Goal: Task Accomplishment & Management: Use online tool/utility

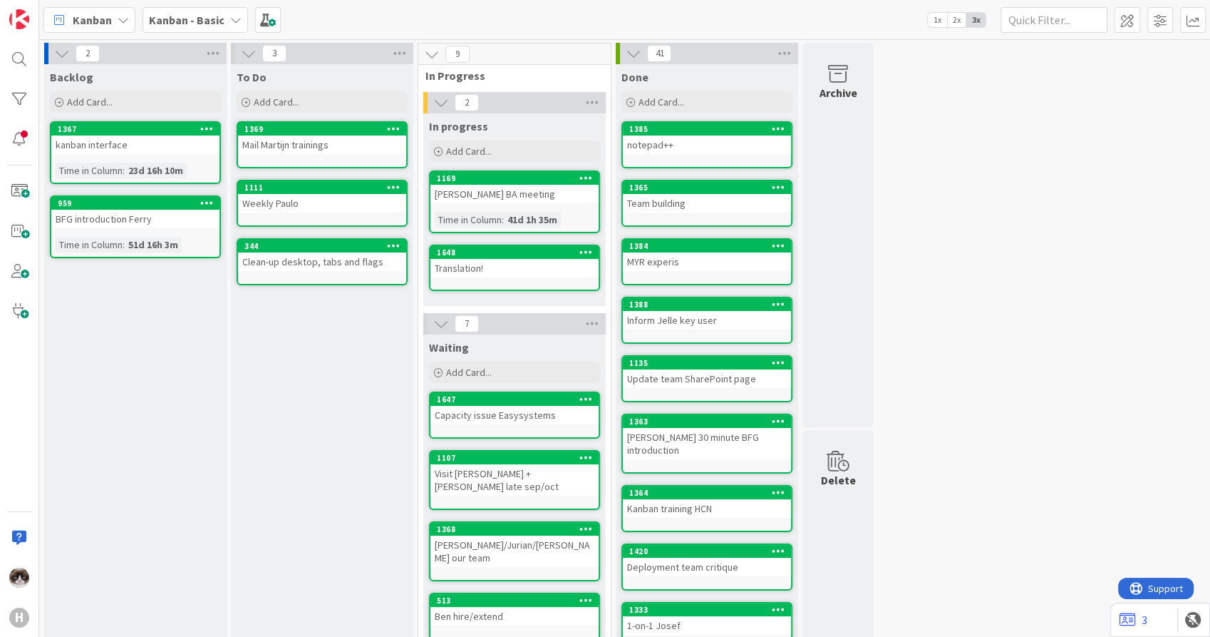
click at [182, 27] on span "Kanban - Basic" at bounding box center [187, 19] width 76 height 17
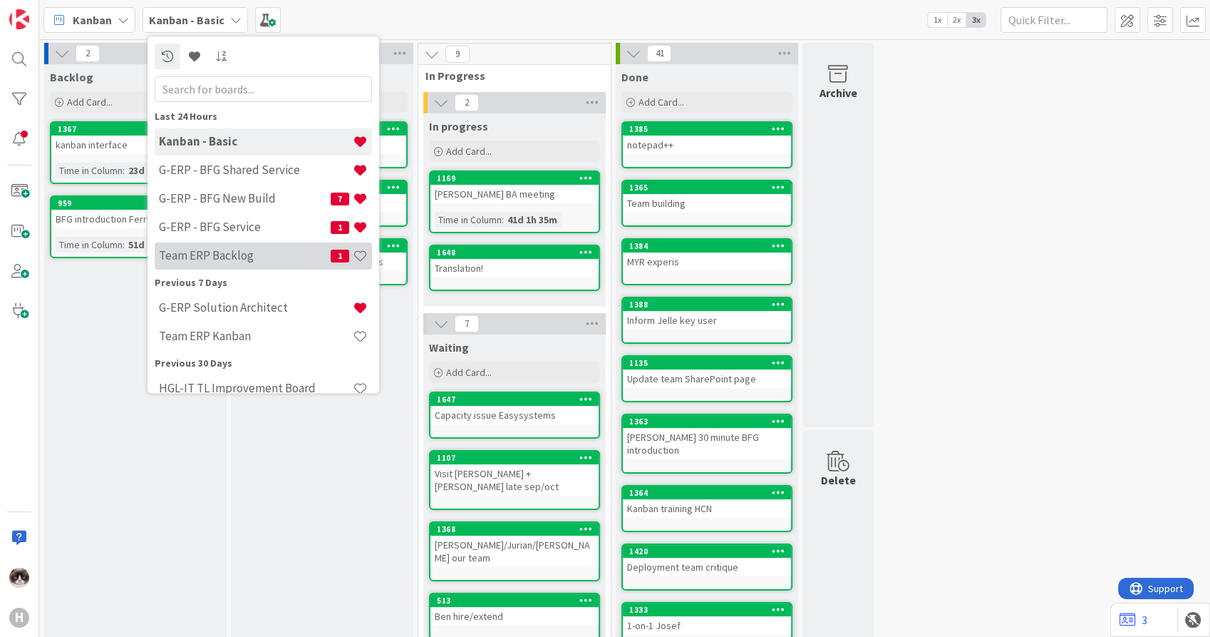
click at [245, 253] on h4 "Team ERP Backlog" at bounding box center [245, 256] width 172 height 14
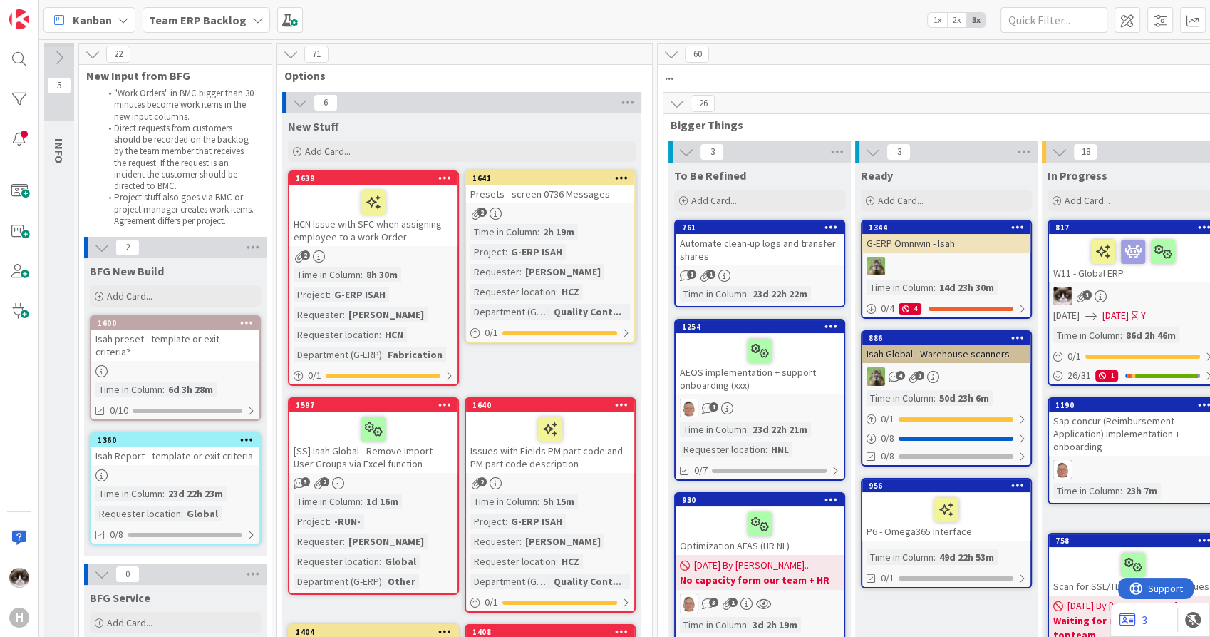
click at [296, 107] on icon at bounding box center [300, 103] width 16 height 16
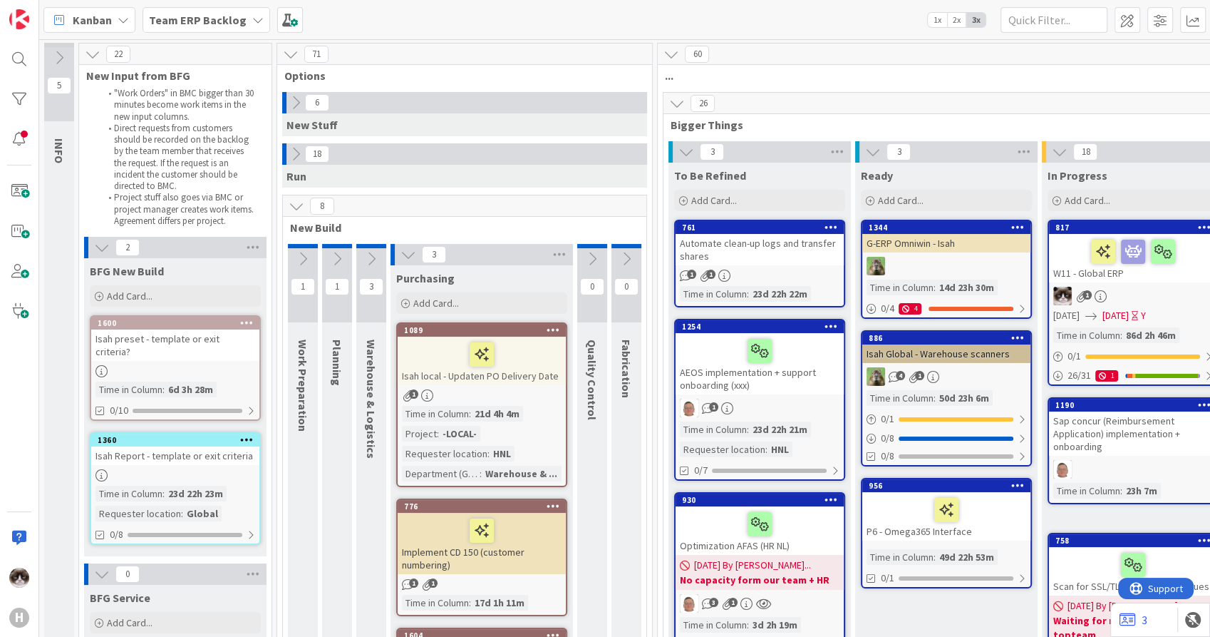
click at [403, 262] on button at bounding box center [408, 254] width 19 height 19
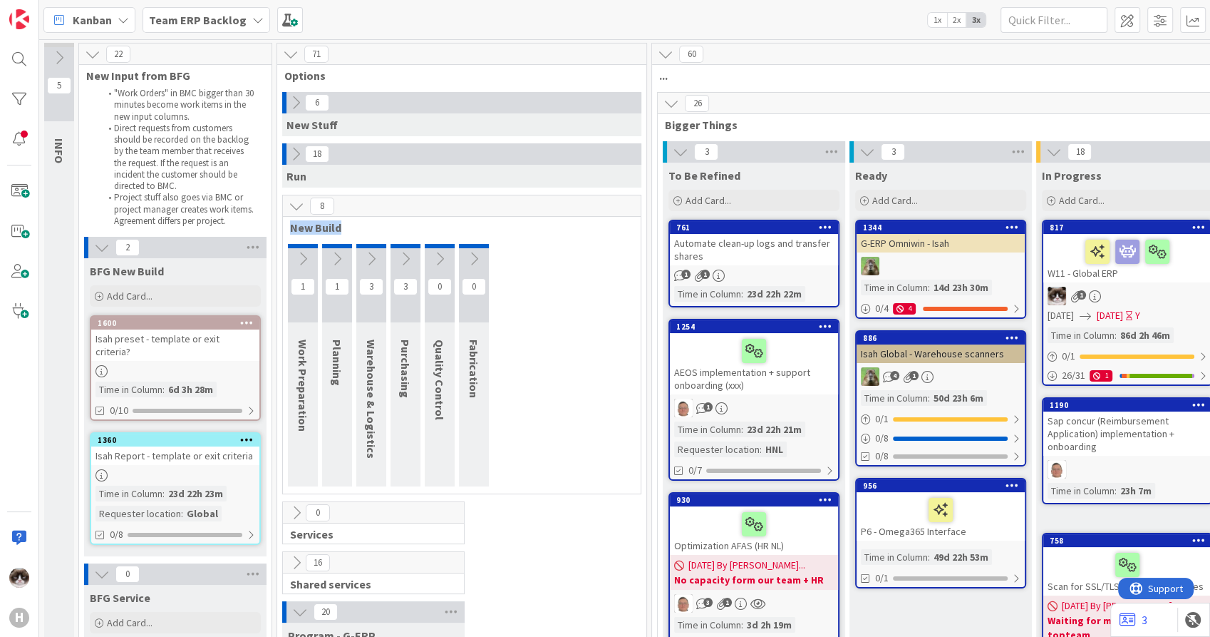
drag, startPoint x: 288, startPoint y: 230, endPoint x: 355, endPoint y: 231, distance: 67.0
click at [355, 231] on div "New Build" at bounding box center [462, 227] width 358 height 14
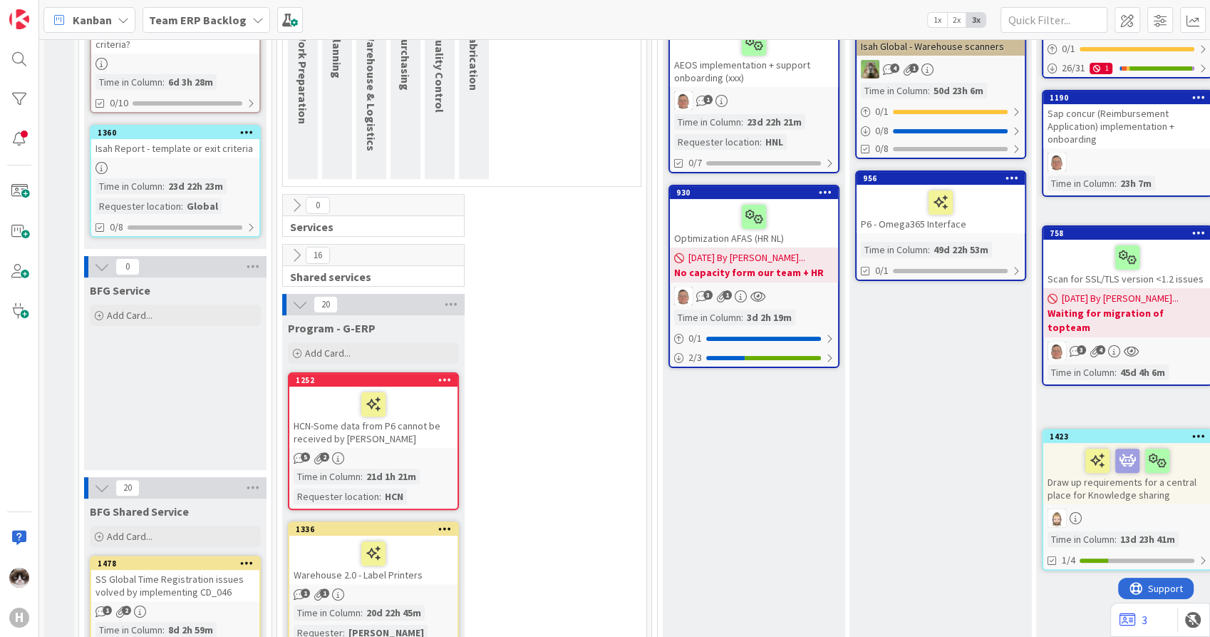
scroll to position [339, 0]
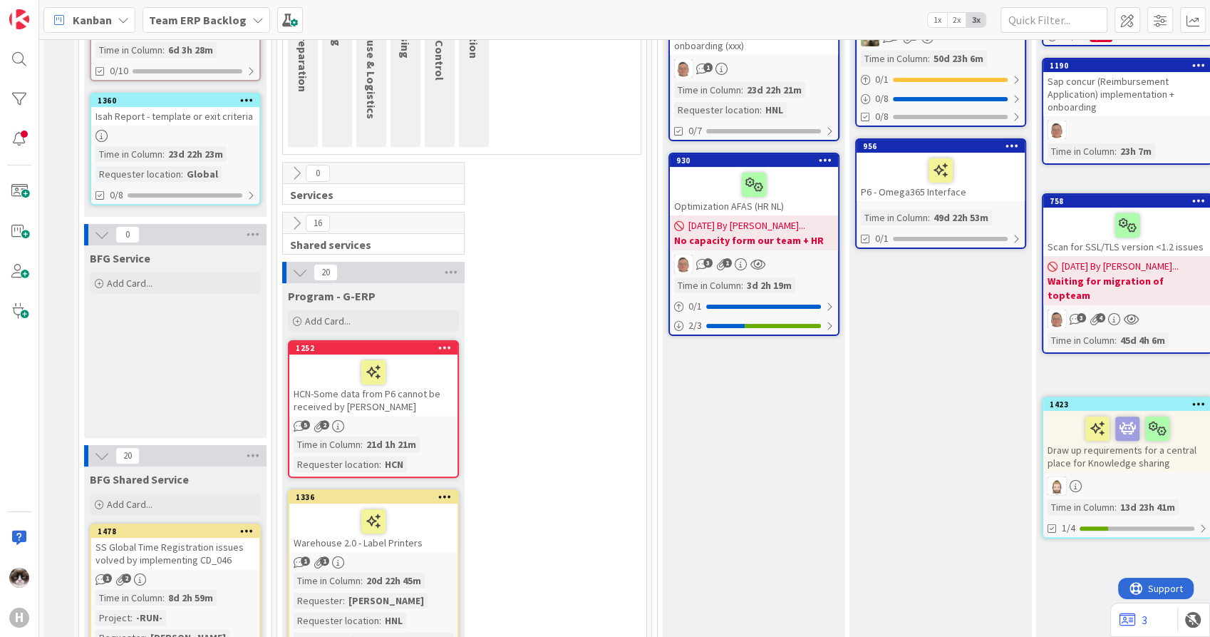
click at [299, 170] on icon at bounding box center [297, 173] width 16 height 16
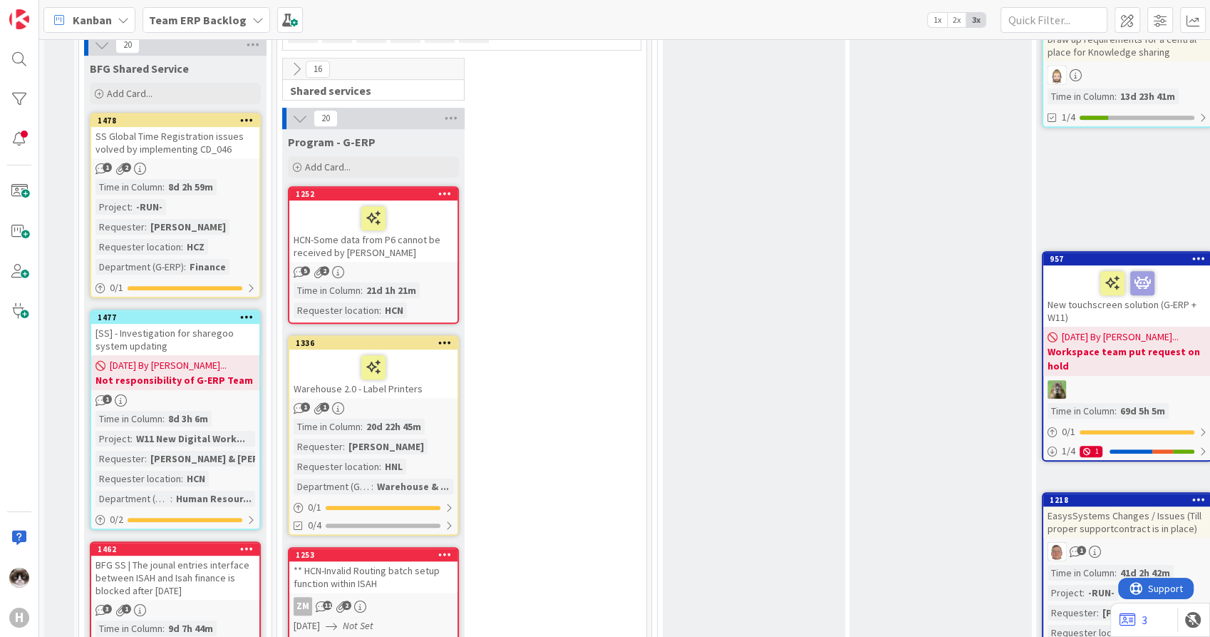
scroll to position [756, 0]
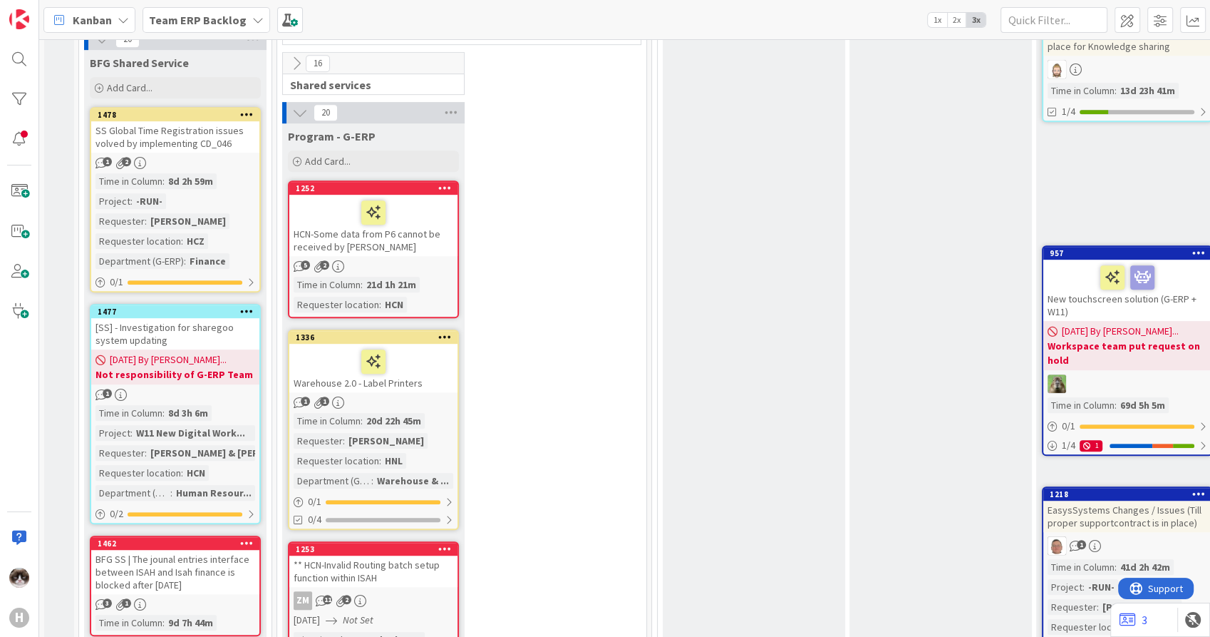
click at [294, 61] on icon at bounding box center [297, 64] width 16 height 16
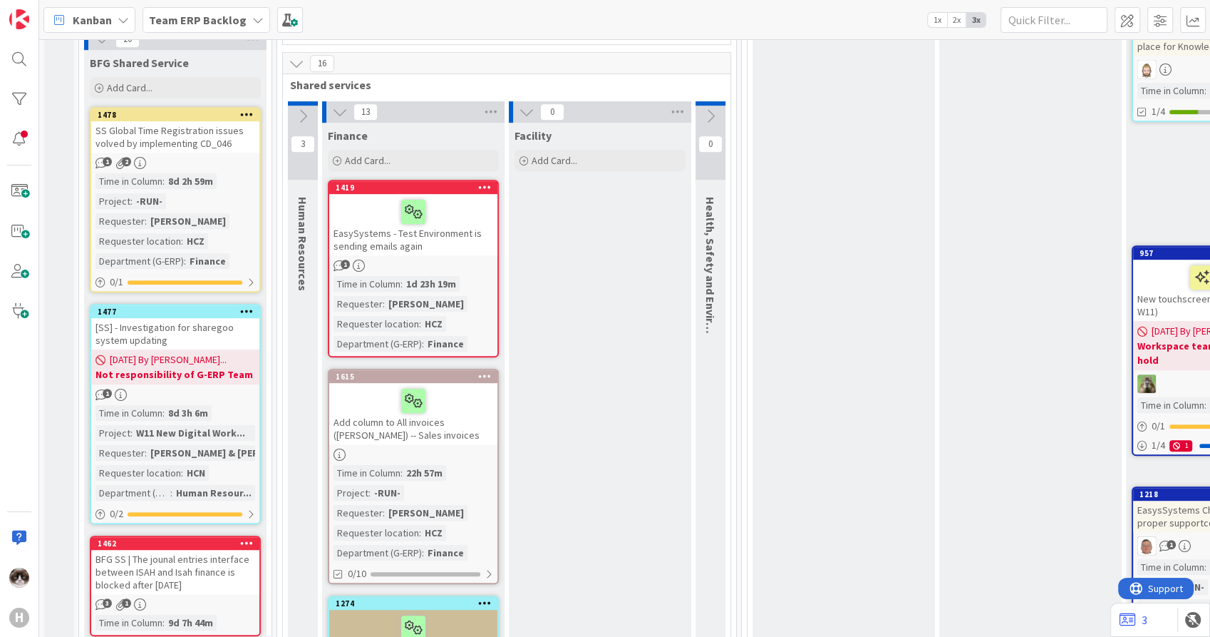
click at [334, 115] on icon at bounding box center [340, 112] width 16 height 16
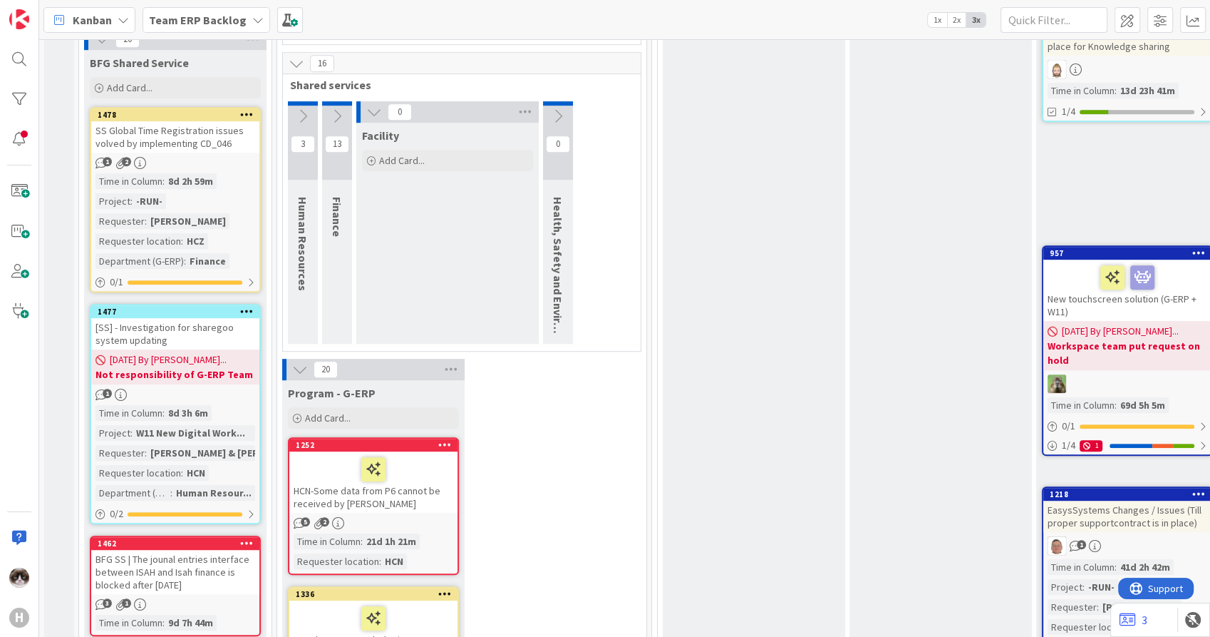
click at [365, 113] on button at bounding box center [374, 112] width 19 height 19
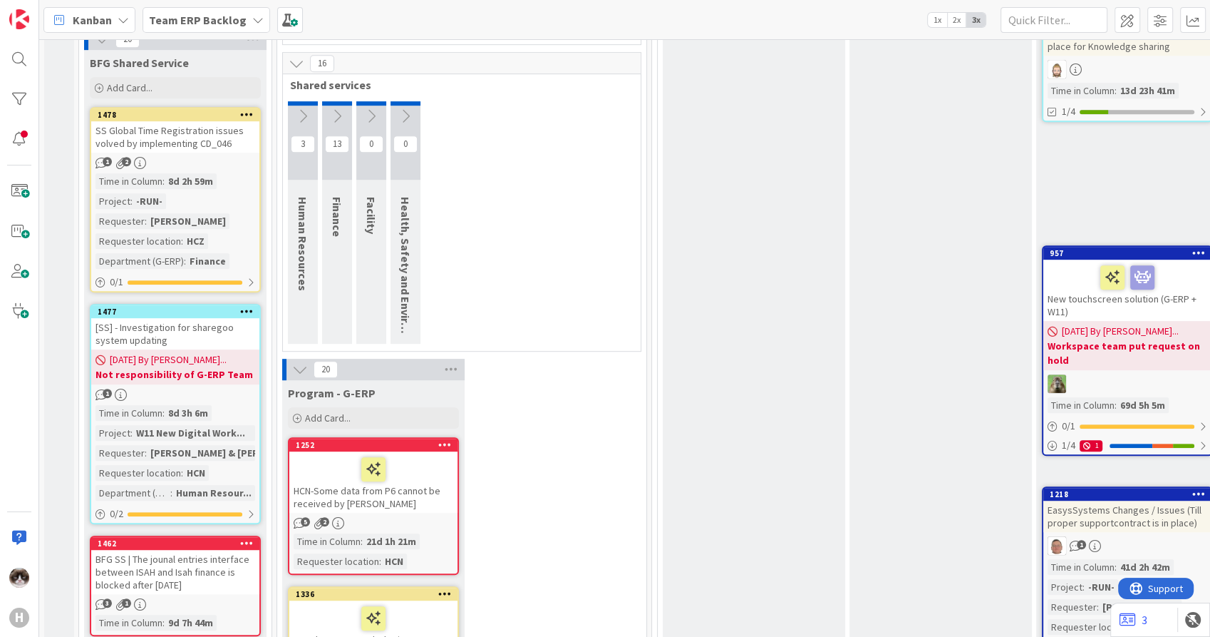
click at [331, 110] on icon at bounding box center [337, 116] width 16 height 16
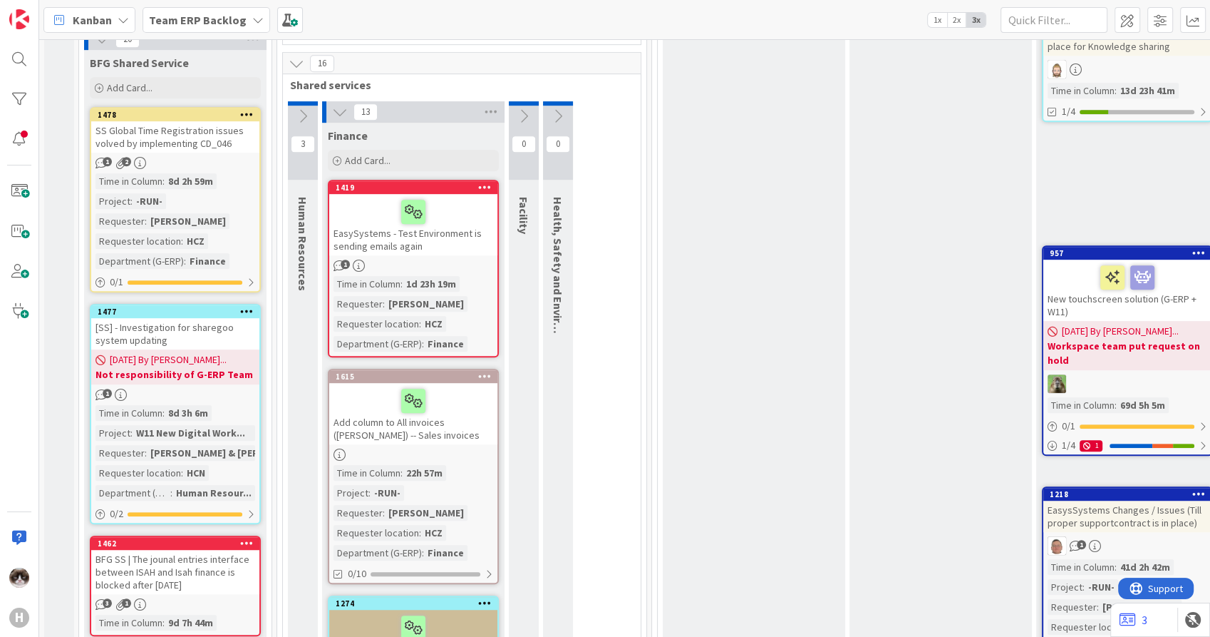
click at [333, 108] on icon at bounding box center [340, 112] width 16 height 16
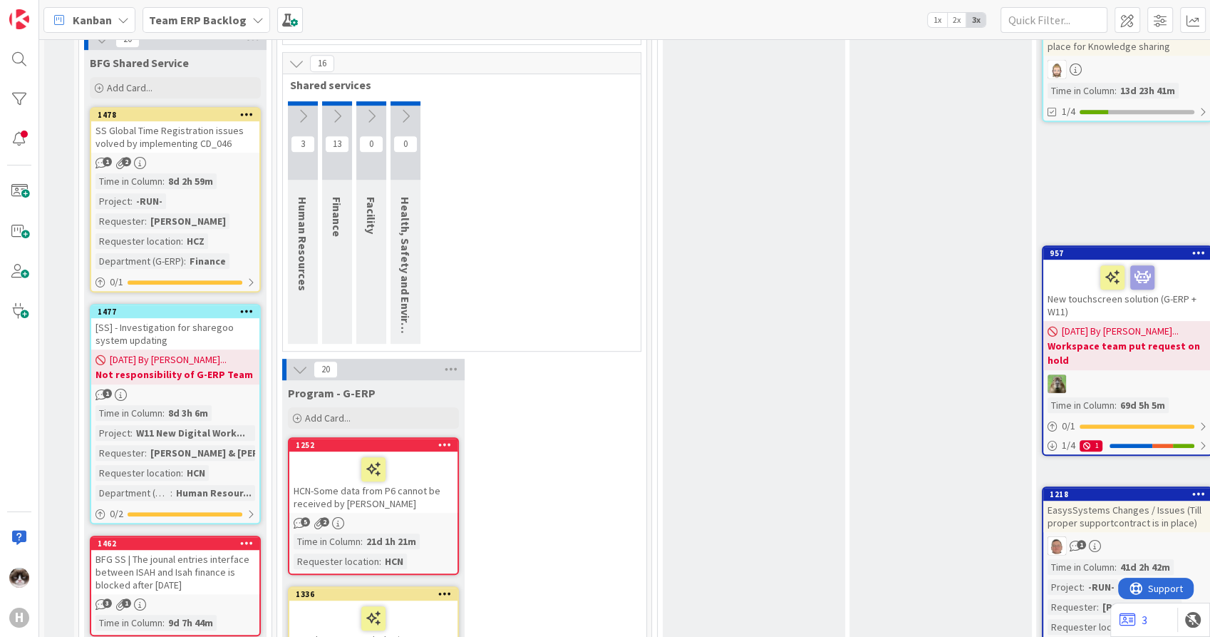
click at [336, 115] on icon at bounding box center [337, 116] width 16 height 16
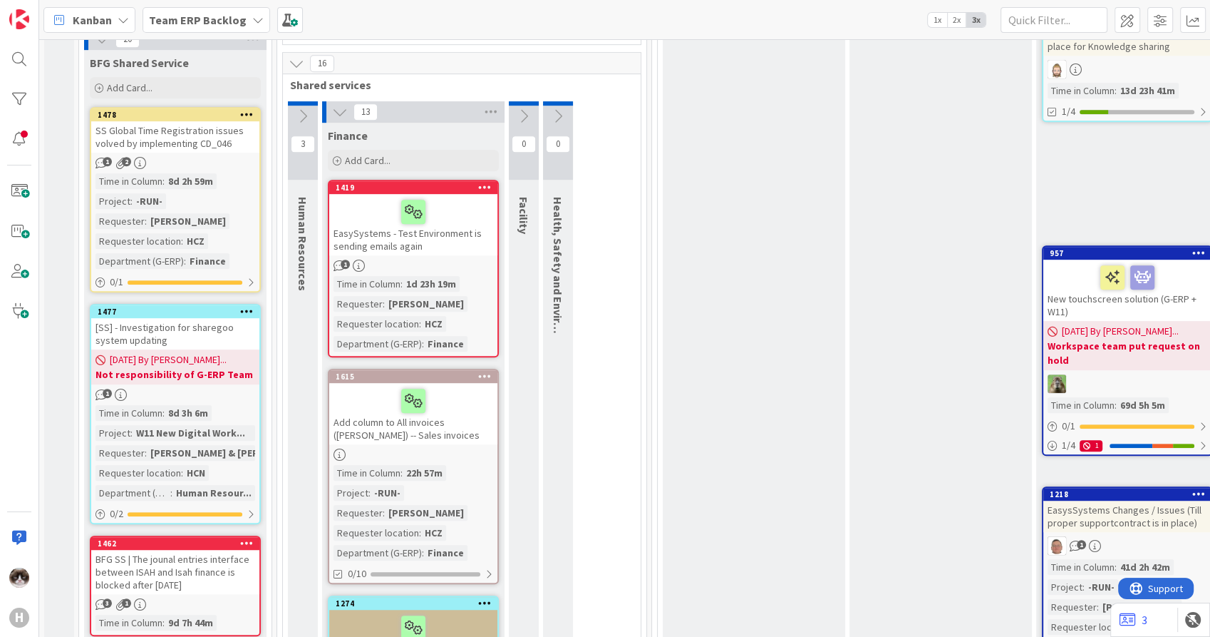
click at [340, 115] on icon at bounding box center [340, 112] width 16 height 16
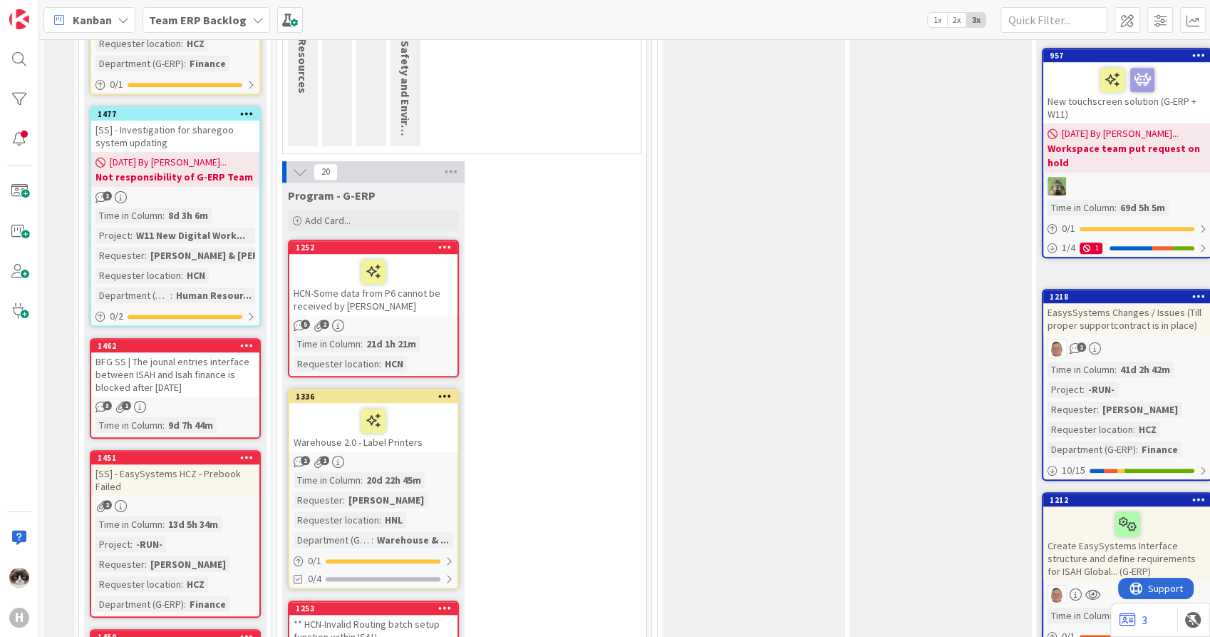
scroll to position [995, 0]
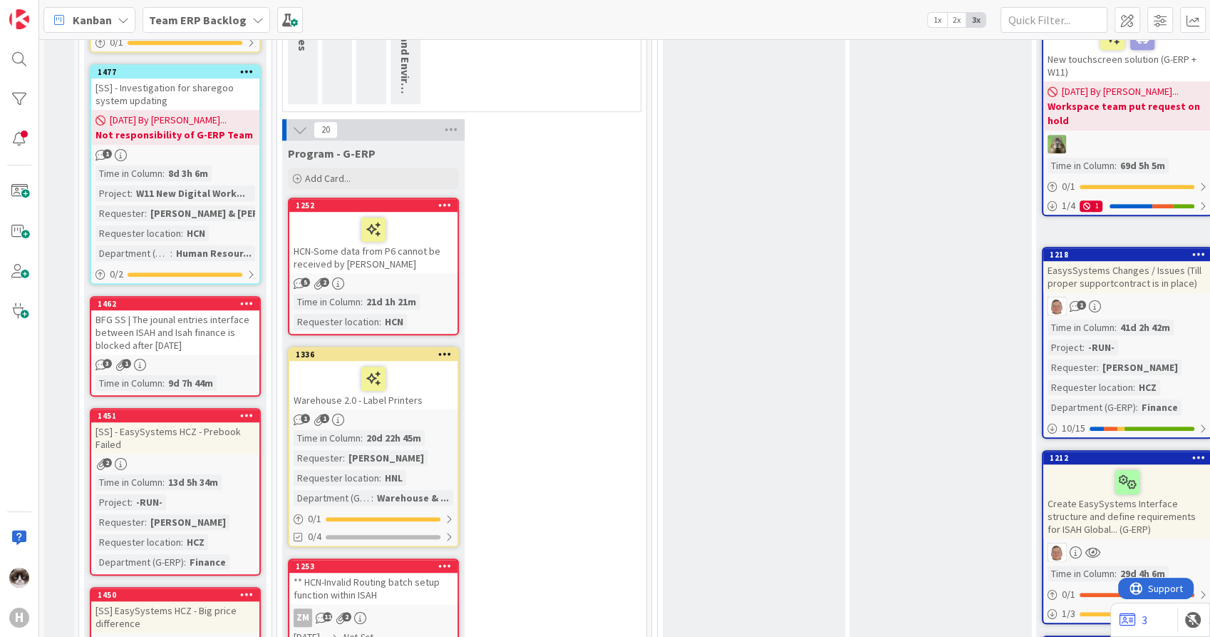
click at [291, 130] on button at bounding box center [300, 129] width 19 height 19
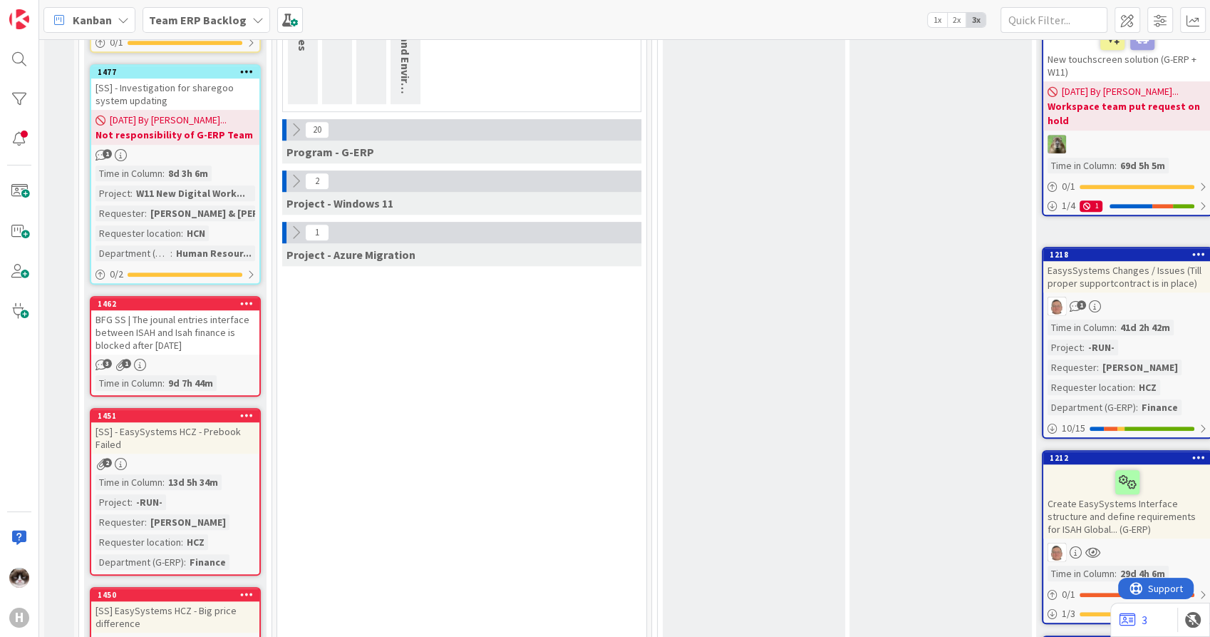
click at [292, 128] on icon at bounding box center [296, 130] width 16 height 16
